Goal: Check status: Check status

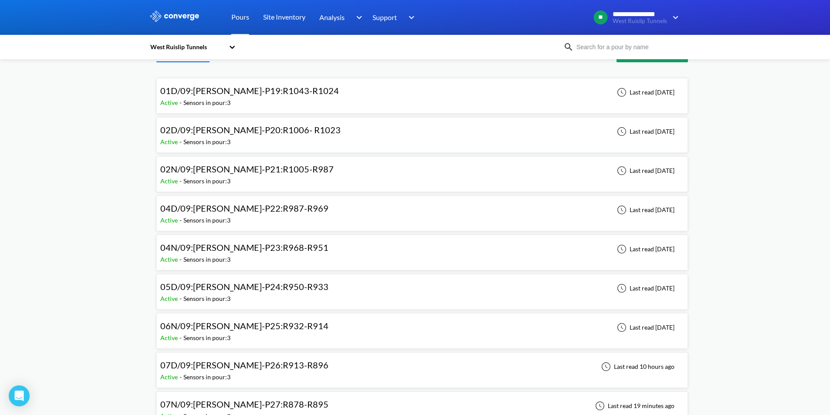
scroll to position [44, 0]
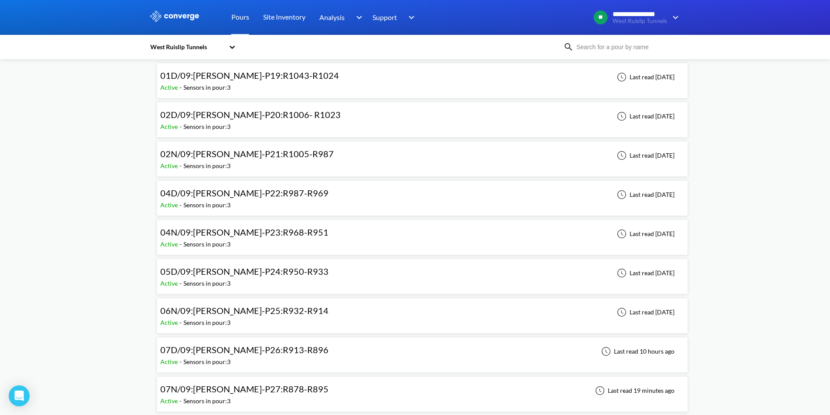
click at [204, 348] on span "07D/09:[PERSON_NAME]-P26:R913-R896" at bounding box center [244, 350] width 168 height 10
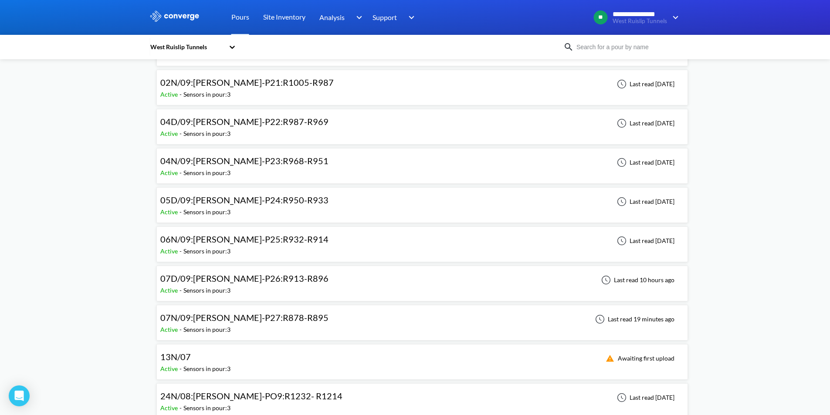
scroll to position [131, 0]
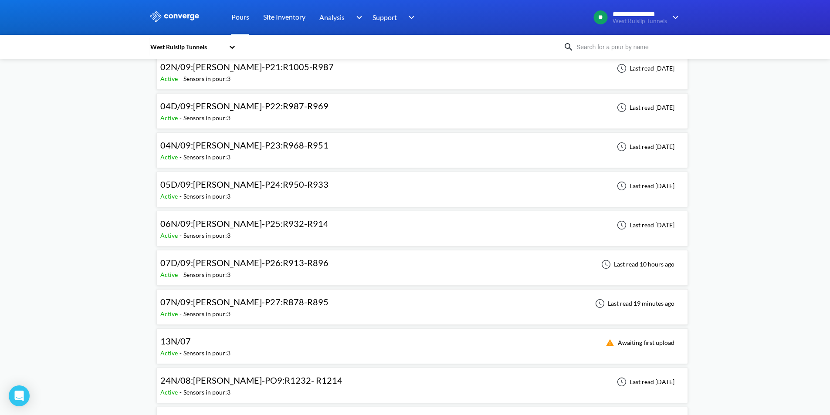
click at [255, 301] on span "07N/09:[PERSON_NAME]-P27:R878-R895" at bounding box center [244, 302] width 168 height 10
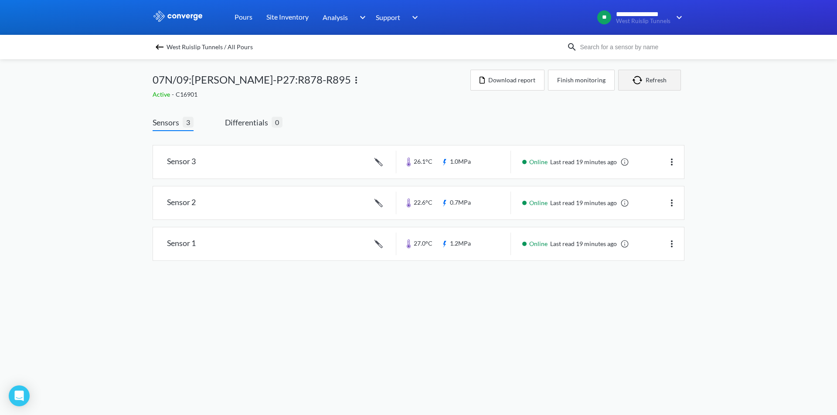
click at [651, 77] on button "Refresh" at bounding box center [649, 80] width 63 height 21
click at [666, 80] on button "Refresh" at bounding box center [649, 80] width 63 height 21
click at [652, 87] on button "Refresh" at bounding box center [649, 80] width 63 height 21
click at [658, 81] on button "Refresh" at bounding box center [649, 80] width 63 height 21
click at [656, 86] on button "Refresh" at bounding box center [649, 80] width 63 height 21
